Goal: Transaction & Acquisition: Purchase product/service

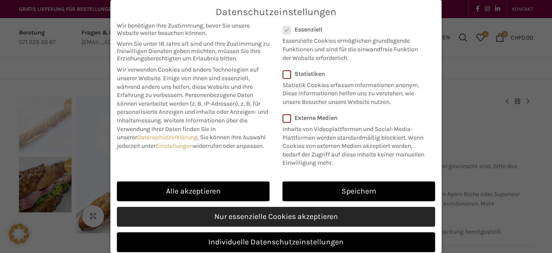
click at [257, 216] on link "Nur essenzielle Cookies akzeptieren" at bounding box center [276, 217] width 318 height 20
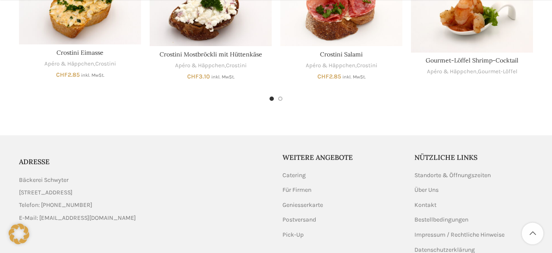
scroll to position [674, 0]
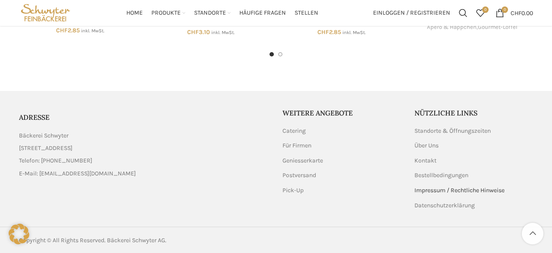
click at [438, 190] on link "Impressum / Rechtliche Hinweise" at bounding box center [459, 190] width 91 height 9
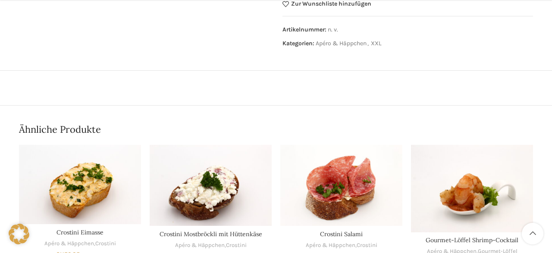
scroll to position [495, 0]
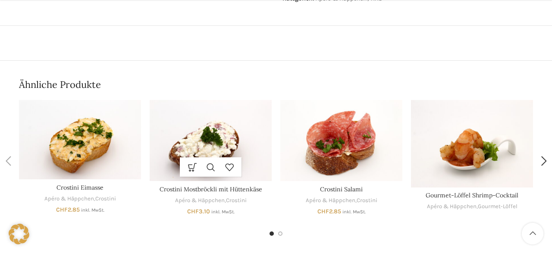
click at [202, 154] on img "Crostini Mostbröckli mit Hüttenkäse" at bounding box center [211, 140] width 122 height 81
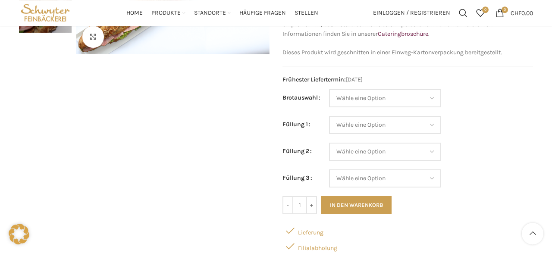
scroll to position [179, 0]
click at [329, 89] on select "Wähle eine Option Baguette Paillasse dunkel Paillasse knusper (Bild) Laugenbagu…" at bounding box center [385, 98] width 112 height 18
click at [489, 130] on td "Wähle eine Option Lachs (Deluxe) Roastbeef (Deluxe) Rohschinken (Deluxe) Mostbr…" at bounding box center [431, 129] width 204 height 27
click at [329, 116] on select "Wähle eine Option Lachs (Deluxe) Roastbeef (Deluxe) Rohschinken (Deluxe) Mostbr…" at bounding box center [385, 125] width 112 height 18
select select "Mostbröckli (Deluxe)"
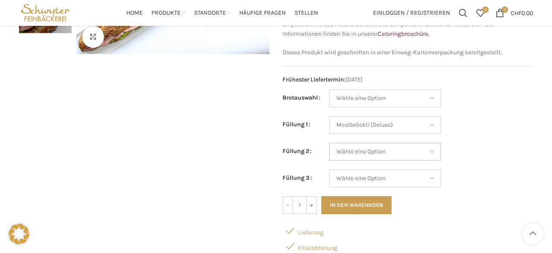
click at [329, 143] on select "Wähle eine Option Lachs (Deluxe) Roastbeef (Deluxe) Rohschinken (Deluxe) Mostbr…" at bounding box center [385, 152] width 112 height 18
select select "Thonmasse"
select select "Mostbröckli (Deluxe)"
select select "Thonmasse"
select select "Tomaten-Mozzarella"
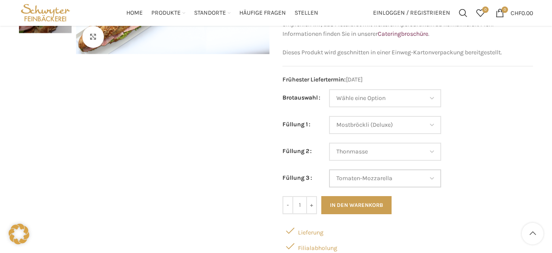
select select "Mostbröckli (Deluxe)"
select select "Thonmasse"
select select "Tomaten-Mozzarella"
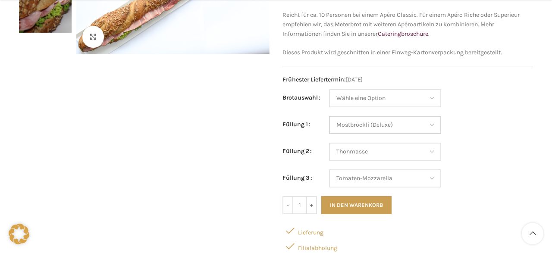
click at [329, 116] on select "Wähle eine Option Lachs (Deluxe) Roastbeef (Deluxe) Rohschinken (Deluxe) Mostbr…" at bounding box center [385, 125] width 112 height 18
click at [383, 124] on select "Wähle eine Option Lachs (Deluxe) Roastbeef (Deluxe) Rohschinken (Deluxe) Mostbr…" at bounding box center [385, 125] width 112 height 18
click at [329, 143] on select "Wähle eine Option Lachs (Deluxe) Roastbeef (Deluxe) Rohschinken (Deluxe) Mostbr…" at bounding box center [385, 152] width 112 height 18
select select "Brie"
select select "Mostbröckli (Deluxe)"
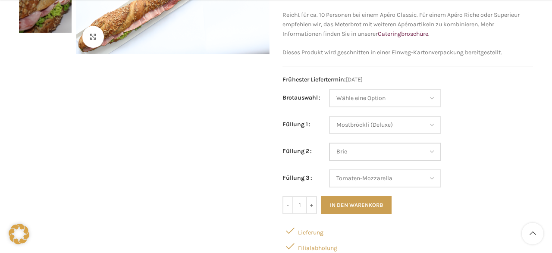
select select "Brie"
select select "Tomaten-Mozzarella"
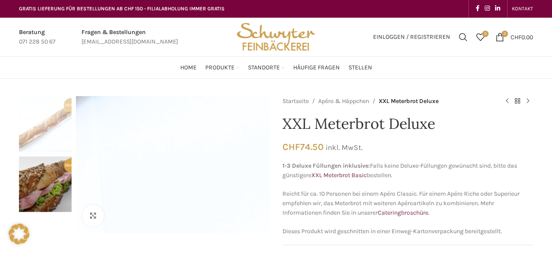
scroll to position [0, 0]
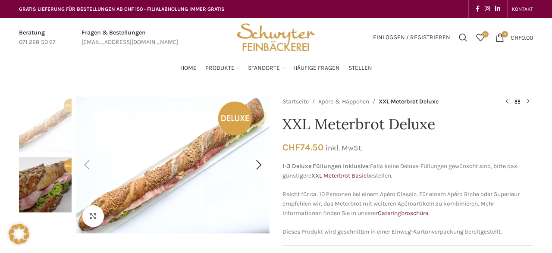
click at [88, 166] on div "Previous slide" at bounding box center [87, 165] width 22 height 22
click at [55, 173] on img "2 / 2" at bounding box center [45, 185] width 53 height 56
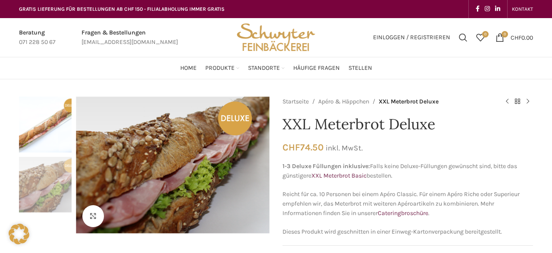
click at [55, 173] on img "2 / 2" at bounding box center [45, 185] width 53 height 56
click at [49, 135] on img "1 / 2" at bounding box center [45, 125] width 53 height 56
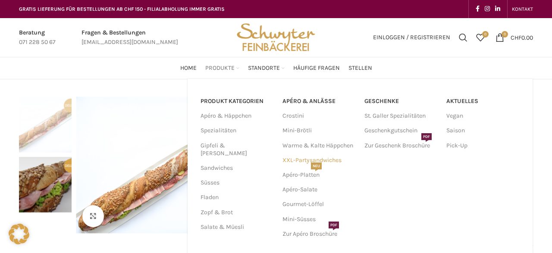
click at [299, 157] on link "XXL-Partysandwiches" at bounding box center [318, 160] width 73 height 15
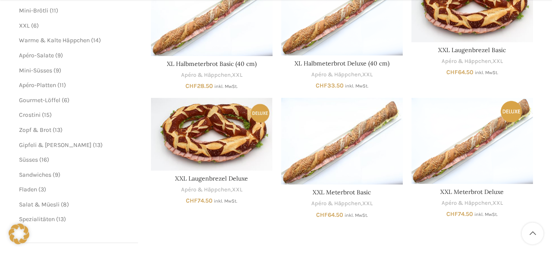
scroll to position [224, 0]
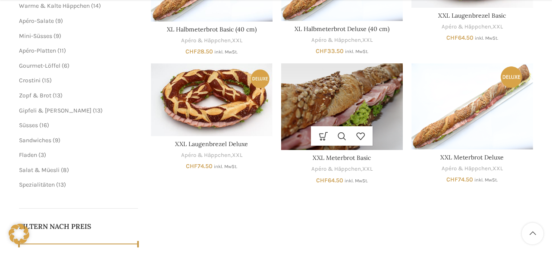
click at [334, 94] on img "XXL Meterbrot Basic" at bounding box center [342, 106] width 122 height 87
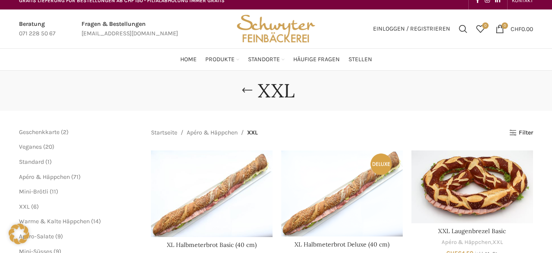
scroll to position [0, 0]
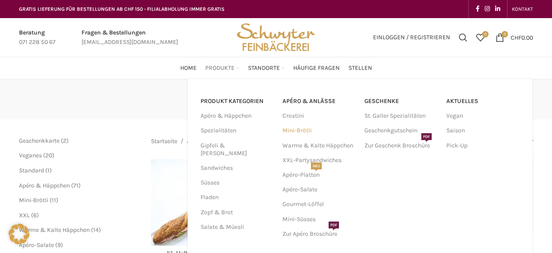
click at [304, 131] on link "Mini-Brötli" at bounding box center [318, 130] width 73 height 15
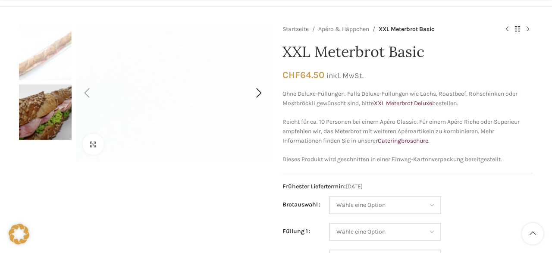
scroll to position [135, 0]
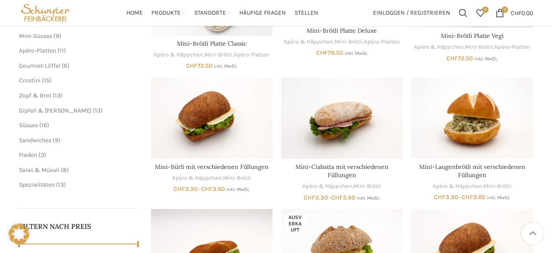
scroll to position [135, 0]
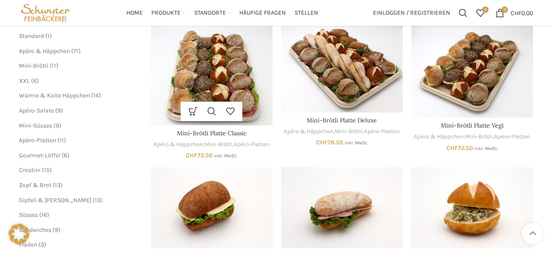
click at [229, 71] on img "Mini-Brötli Platte Classic" at bounding box center [212, 75] width 122 height 101
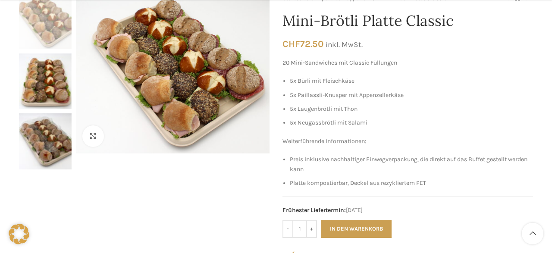
scroll to position [90, 0]
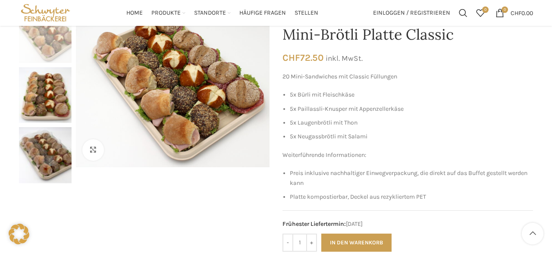
click at [56, 146] on img "3 / 3" at bounding box center [45, 155] width 53 height 56
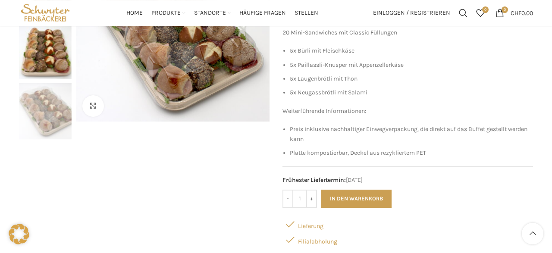
scroll to position [125, 0]
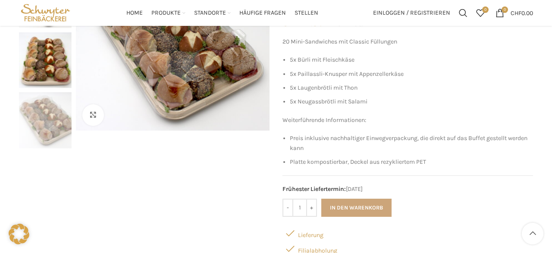
click at [382, 213] on button "In den Warenkorb" at bounding box center [356, 208] width 70 height 18
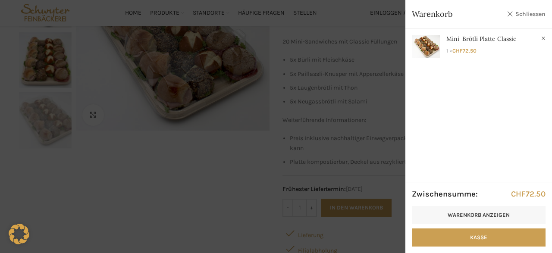
click at [531, 14] on link "Schliessen" at bounding box center [526, 14] width 39 height 11
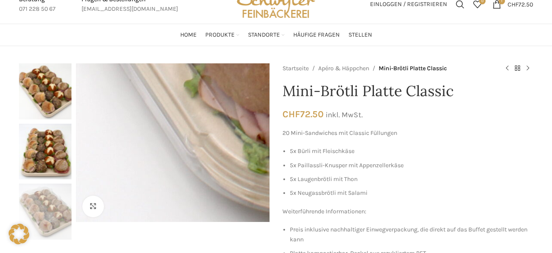
scroll to position [0, 0]
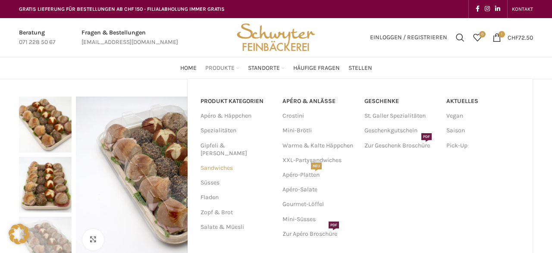
click at [227, 161] on link "Sandwiches" at bounding box center [236, 168] width 72 height 15
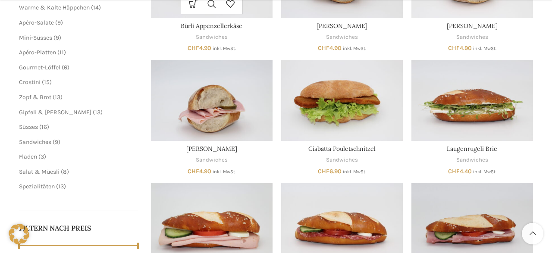
scroll to position [224, 0]
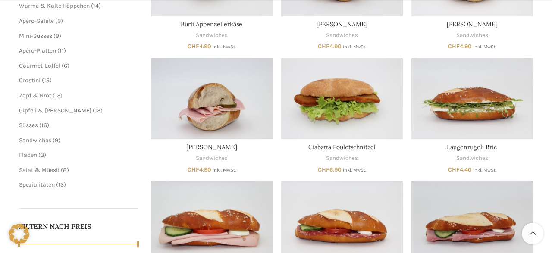
click at [18, 154] on main "Schliessen Geschenkkarte 2 2 Produkte Veganes 20 20 Produkte Standard 1 1 Produ…" at bounding box center [276, 104] width 527 height 418
click at [33, 154] on span "Fladen" at bounding box center [28, 154] width 18 height 7
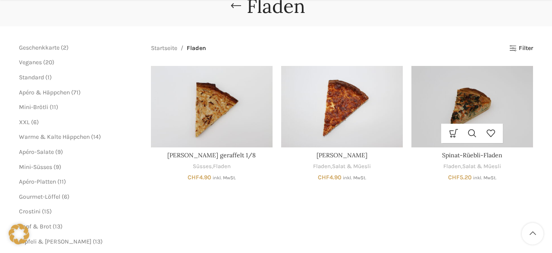
scroll to position [179, 0]
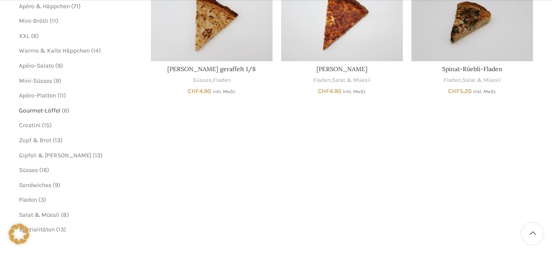
click at [34, 110] on span "Gourmet-Löffel" at bounding box center [39, 110] width 41 height 7
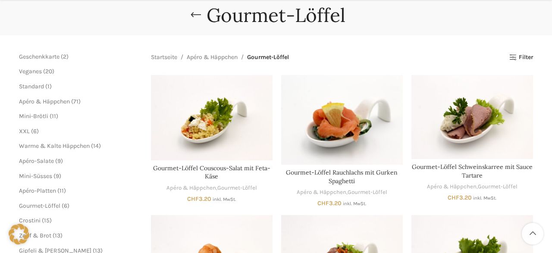
scroll to position [90, 0]
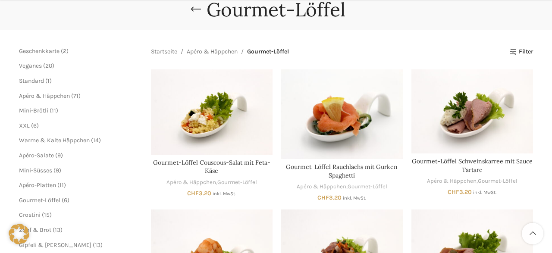
click at [42, 64] on span "20 20 Produkte" at bounding box center [48, 65] width 13 height 7
click at [38, 67] on span "Veganes" at bounding box center [30, 65] width 23 height 7
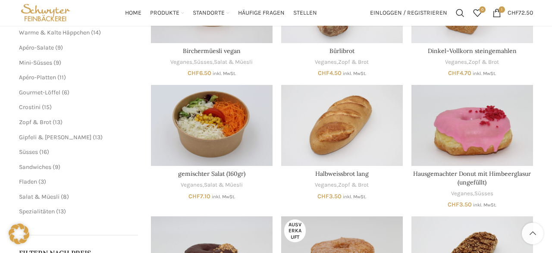
scroll to position [179, 0]
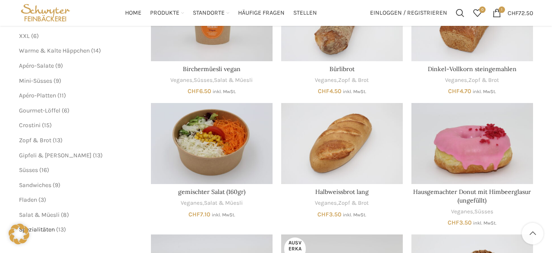
click at [50, 232] on span "Spezialitäten" at bounding box center [37, 229] width 36 height 7
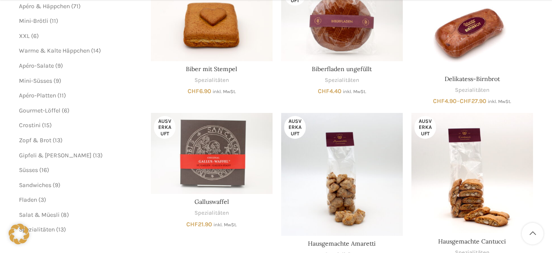
scroll to position [224, 0]
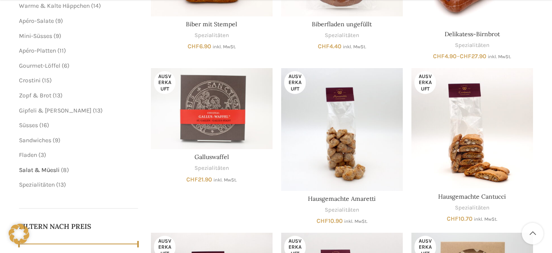
click at [50, 167] on span "Salat & Müesli" at bounding box center [39, 169] width 41 height 7
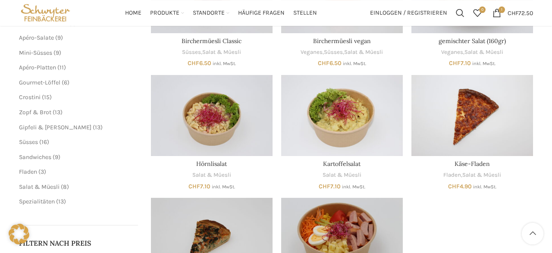
scroll to position [135, 0]
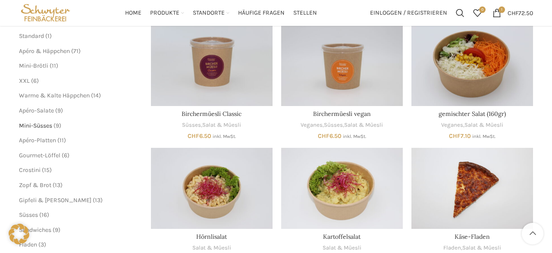
click at [45, 125] on span "Mini-Süsses" at bounding box center [35, 125] width 33 height 7
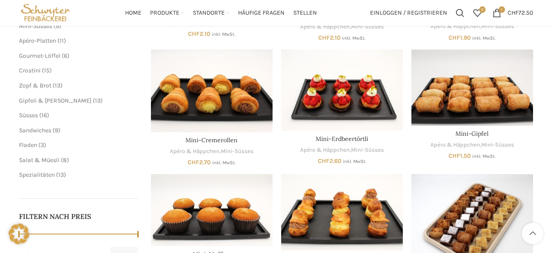
scroll to position [179, 0]
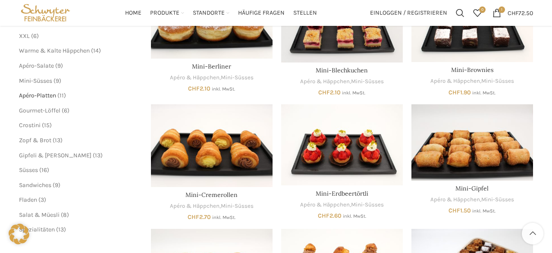
click at [26, 96] on span "Apéro-Platten" at bounding box center [37, 95] width 37 height 7
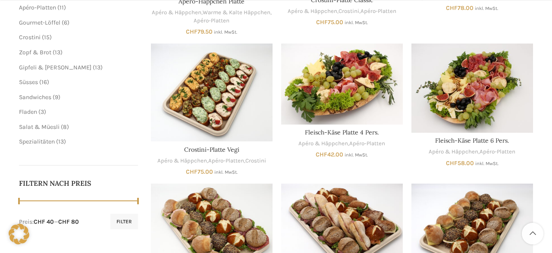
scroll to position [269, 0]
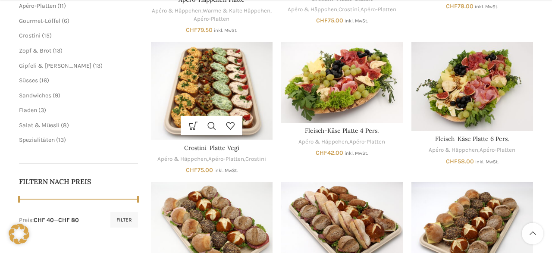
click at [241, 99] on img "Crostini-Platte Vegi" at bounding box center [212, 91] width 122 height 98
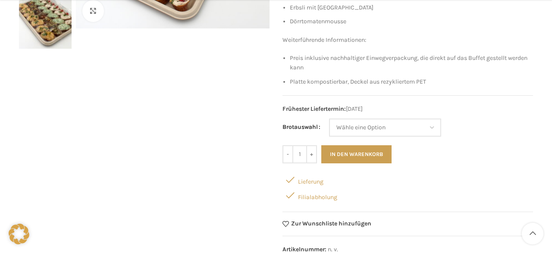
scroll to position [448, 0]
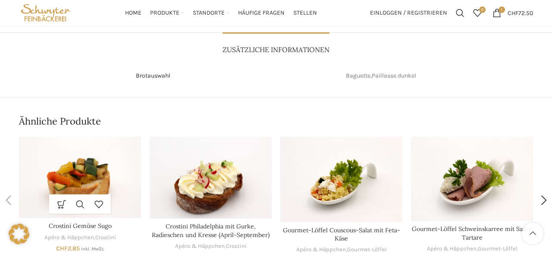
scroll to position [435, 0]
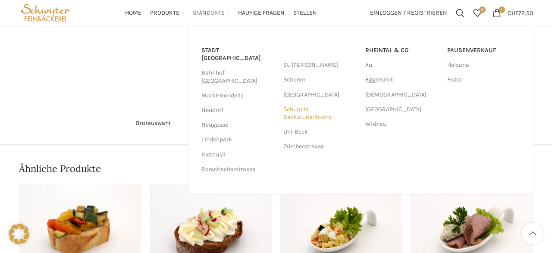
click at [296, 116] on link "Schuppis Backstubenbistro" at bounding box center [319, 113] width 73 height 22
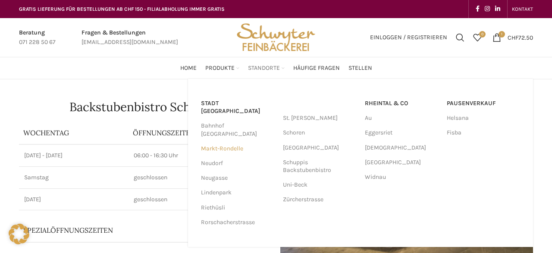
click at [209, 141] on link "Markt-Rondelle" at bounding box center [237, 148] width 73 height 15
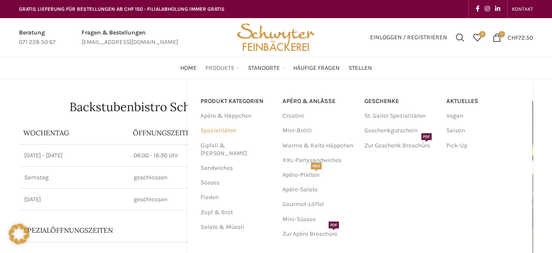
click at [230, 131] on link "Spezialitäten" at bounding box center [236, 130] width 72 height 15
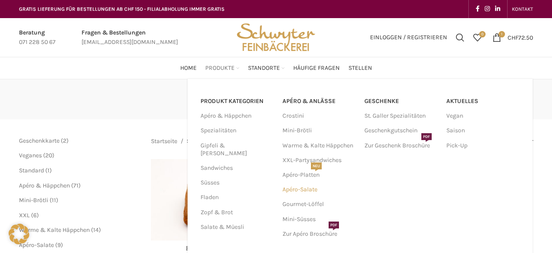
click at [298, 188] on link "Apéro-Salate" at bounding box center [318, 189] width 73 height 15
click at [316, 236] on link "Zur Apéro Broschüre PDF" at bounding box center [318, 234] width 73 height 15
